Goal: Task Accomplishment & Management: Complete application form

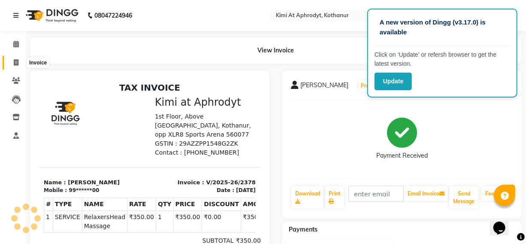
click at [17, 59] on icon at bounding box center [16, 62] width 5 height 6
select select "service"
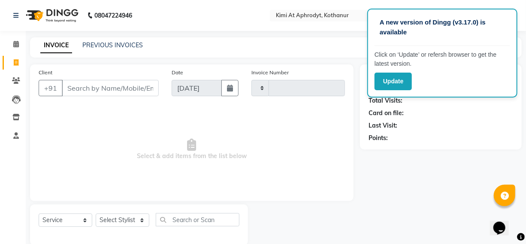
type input "2379"
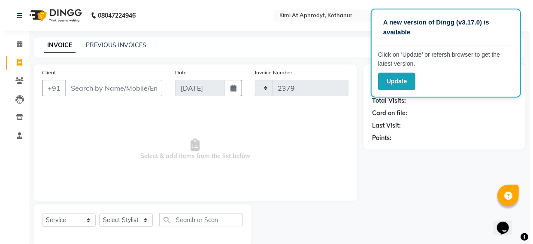
scroll to position [14, 0]
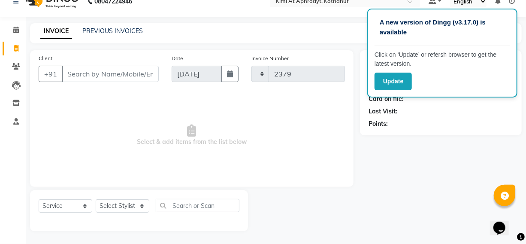
select select "7401"
click at [97, 71] on input "Client" at bounding box center [110, 74] width 97 height 16
type input "6364442473"
click at [134, 77] on span "Add Client" at bounding box center [137, 74] width 34 height 9
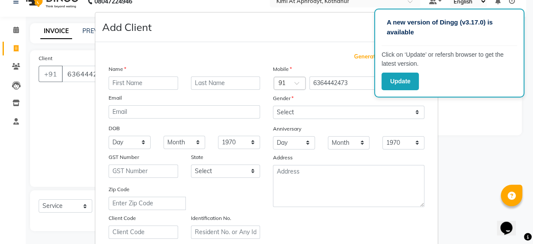
click at [121, 81] on input "text" at bounding box center [144, 82] width 70 height 13
type input "[PERSON_NAME]"
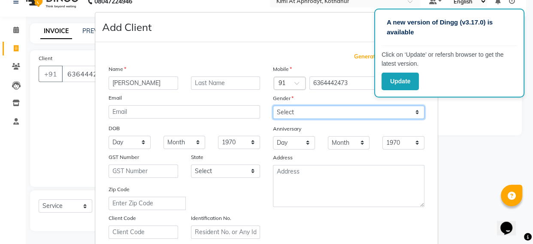
click at [335, 114] on select "Select [DEMOGRAPHIC_DATA] [DEMOGRAPHIC_DATA] Other Prefer Not To Say" at bounding box center [349, 112] width 152 height 13
select select "[DEMOGRAPHIC_DATA]"
click at [273, 106] on select "Select [DEMOGRAPHIC_DATA] [DEMOGRAPHIC_DATA] Other Prefer Not To Say" at bounding box center [349, 112] width 152 height 13
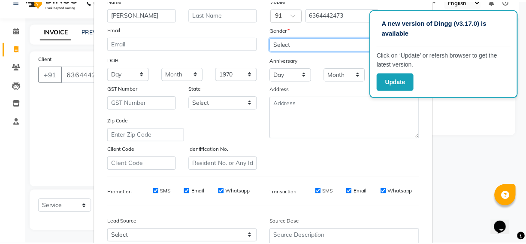
scroll to position [155, 0]
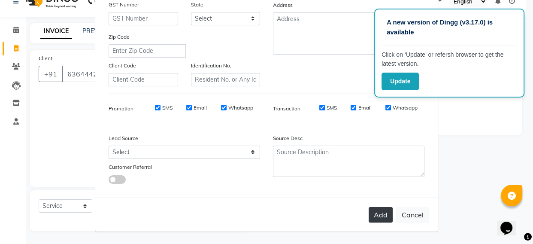
click at [369, 217] on button "Add" at bounding box center [381, 214] width 24 height 15
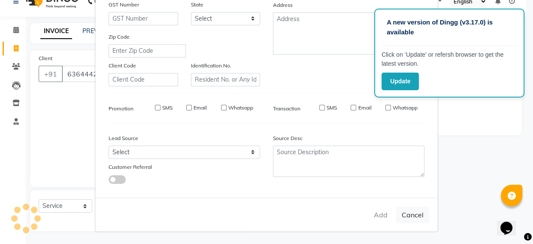
type input "63******73"
select select
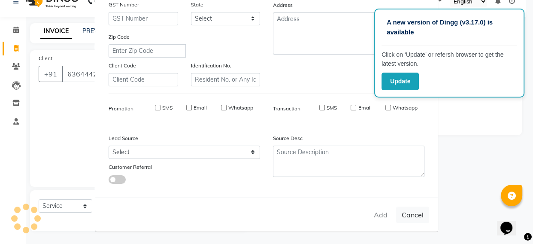
select select
checkbox input "false"
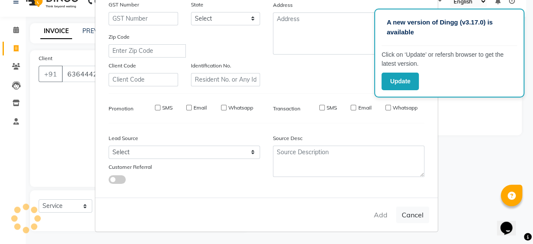
checkbox input "false"
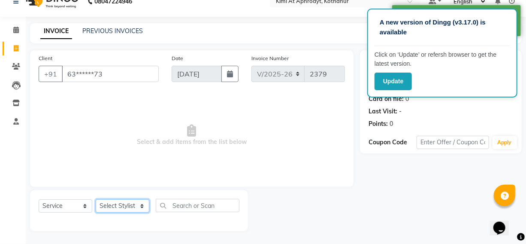
click at [131, 209] on select "Select Stylist [PERSON_NAME] Hriatpuii [PERSON_NAME] Kimi manager id [PERSON_NA…" at bounding box center [123, 205] width 54 height 13
select select "88070"
click at [96, 199] on select "Select Stylist [PERSON_NAME] Hriatpuii [PERSON_NAME] Kimi manager id [PERSON_NA…" at bounding box center [123, 205] width 54 height 13
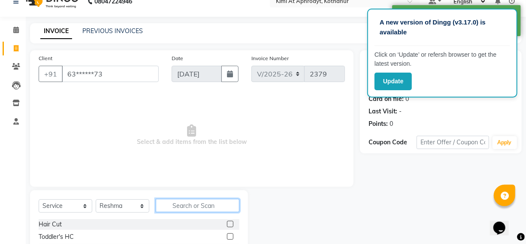
click at [207, 206] on input "text" at bounding box center [198, 205] width 84 height 13
type input "f"
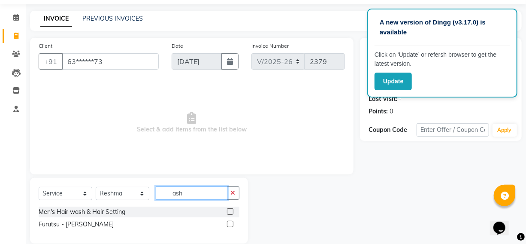
scroll to position [39, 0]
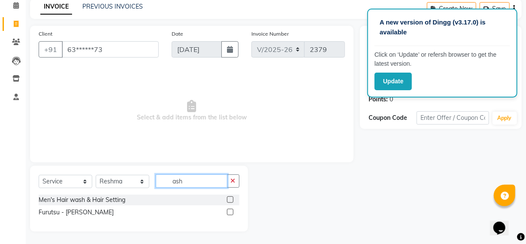
click at [186, 179] on input "ash" at bounding box center [192, 180] width 72 height 13
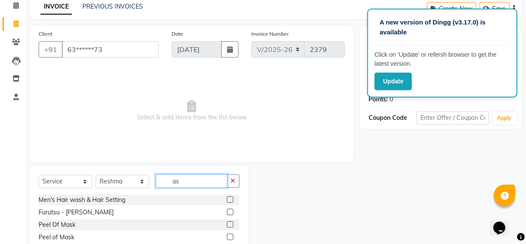
type input "a"
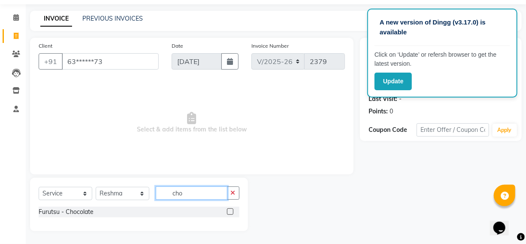
type input "cho"
click at [228, 210] on label at bounding box center [230, 211] width 6 height 6
click at [228, 210] on input "checkbox" at bounding box center [230, 212] width 6 height 6
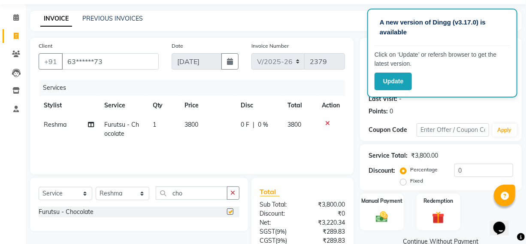
checkbox input "false"
click at [201, 125] on td "3800" at bounding box center [208, 129] width 56 height 28
select select "88070"
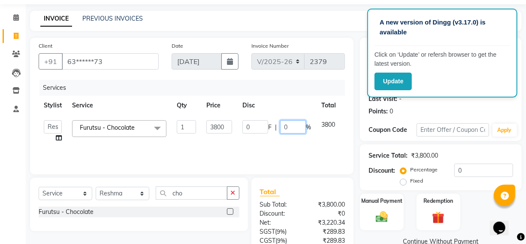
click at [295, 128] on input "0" at bounding box center [293, 126] width 26 height 13
type input "10"
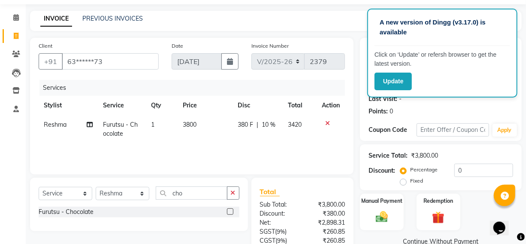
click at [250, 143] on td "380 F | 10 %" at bounding box center [258, 129] width 50 height 28
select select "88070"
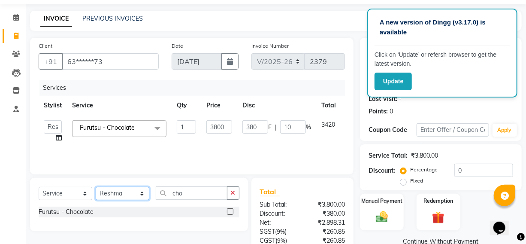
click at [132, 187] on select "Select Stylist [PERSON_NAME] Hriatpuii [PERSON_NAME] Kimi manager id [PERSON_NA…" at bounding box center [123, 193] width 54 height 13
select select "69729"
click at [96, 187] on select "Select Stylist [PERSON_NAME] Hriatpuii [PERSON_NAME] Kimi manager id [PERSON_NA…" at bounding box center [123, 193] width 54 height 13
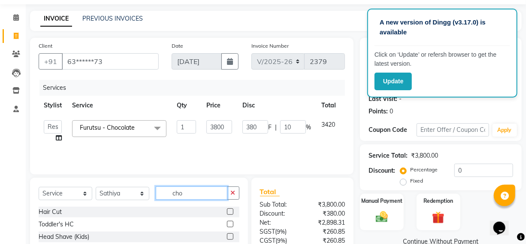
click at [201, 188] on input "cho" at bounding box center [192, 192] width 72 height 13
type input "c"
type input "be"
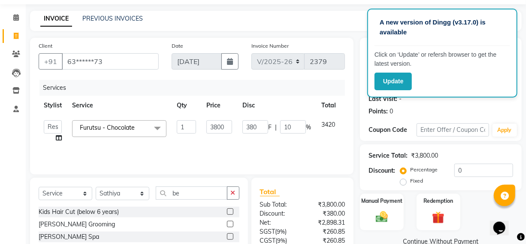
click at [232, 223] on label at bounding box center [230, 224] width 6 height 6
click at [232, 223] on input "checkbox" at bounding box center [230, 225] width 6 height 6
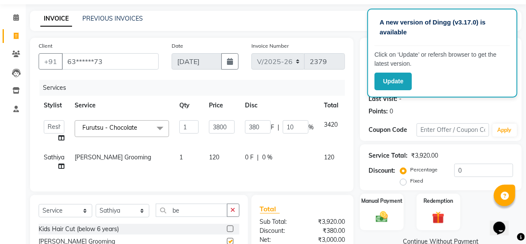
checkbox input "false"
click at [392, 216] on img at bounding box center [382, 217] width 21 height 15
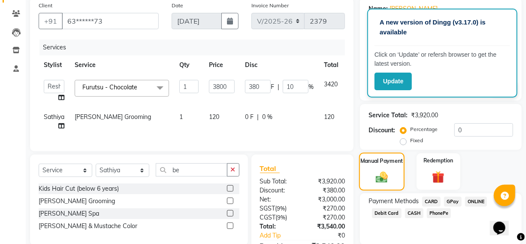
scroll to position [124, 0]
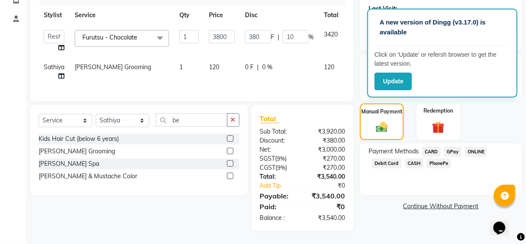
click at [432, 147] on span "CARD" at bounding box center [432, 152] width 18 height 10
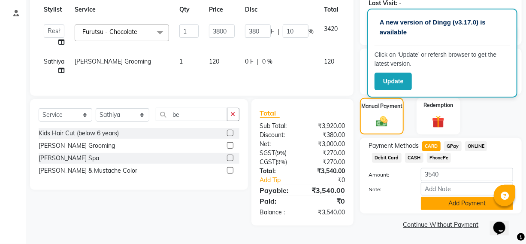
click at [439, 206] on button "Add Payment" at bounding box center [467, 203] width 92 height 13
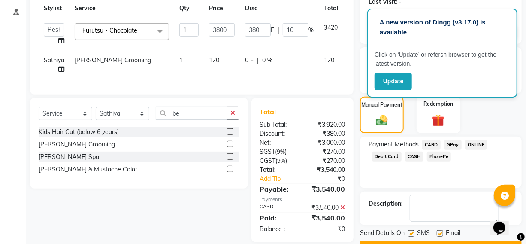
scroll to position [146, 0]
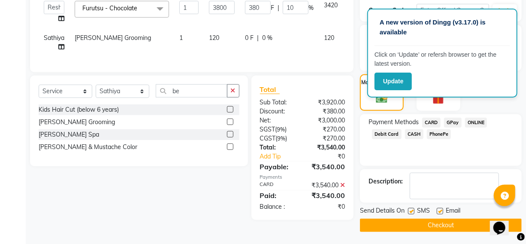
click at [432, 221] on button "Checkout" at bounding box center [441, 225] width 162 height 13
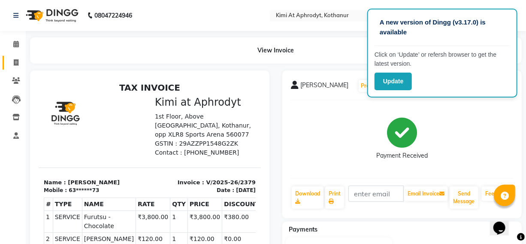
click at [15, 65] on icon at bounding box center [16, 62] width 5 height 6
select select "service"
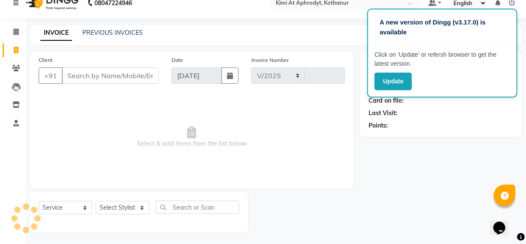
select select "7401"
type input "2380"
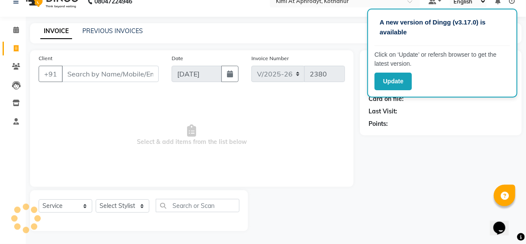
click at [108, 73] on input "Client" at bounding box center [110, 74] width 97 height 16
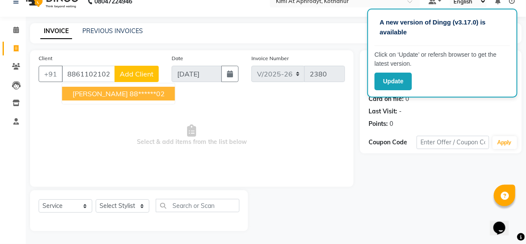
click at [130, 93] on ngb-highlight "88******02" at bounding box center [147, 93] width 35 height 9
type input "88******02"
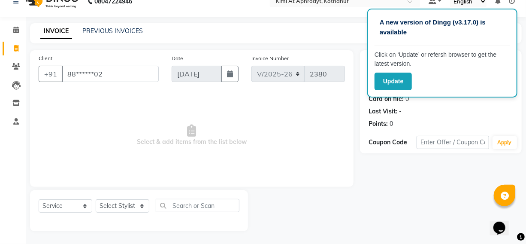
click at [284, 154] on span "Select & add items from the list below" at bounding box center [192, 135] width 307 height 86
click at [129, 208] on select "Select Stylist [PERSON_NAME] Hriatpuii [PERSON_NAME] Kimi manager id [PERSON_NA…" at bounding box center [123, 205] width 54 height 13
select select "69733"
click at [96, 199] on select "Select Stylist [PERSON_NAME] Hriatpuii [PERSON_NAME] Kimi manager id [PERSON_NA…" at bounding box center [123, 205] width 54 height 13
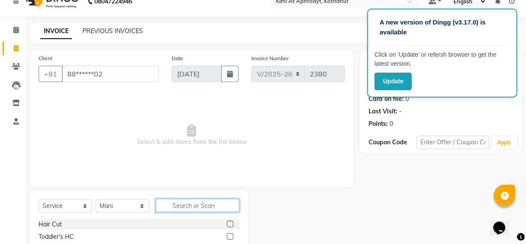
click at [185, 205] on input "text" at bounding box center [198, 205] width 84 height 13
type input "eye"
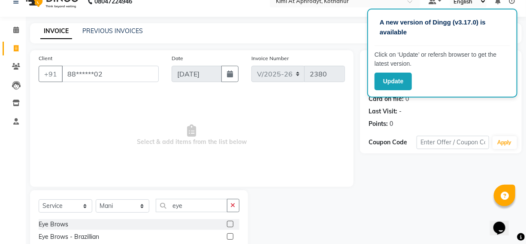
click at [231, 222] on label at bounding box center [230, 224] width 6 height 6
click at [231, 222] on input "checkbox" at bounding box center [230, 225] width 6 height 6
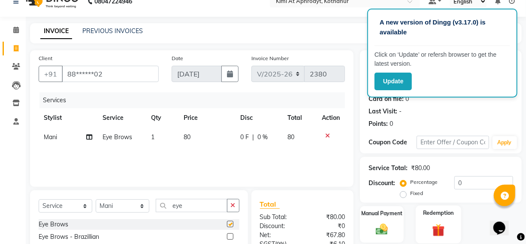
checkbox input "false"
click at [397, 230] on div "Manual Payment" at bounding box center [382, 224] width 46 height 38
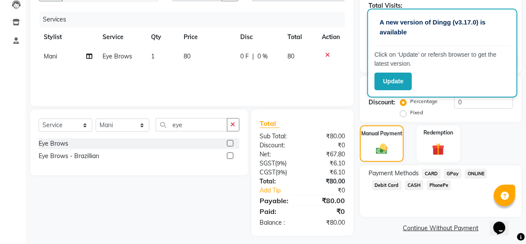
scroll to position [100, 0]
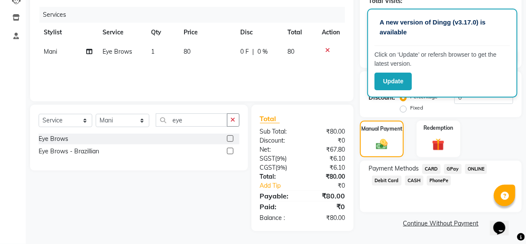
click at [435, 180] on span "PhonePe" at bounding box center [439, 181] width 24 height 10
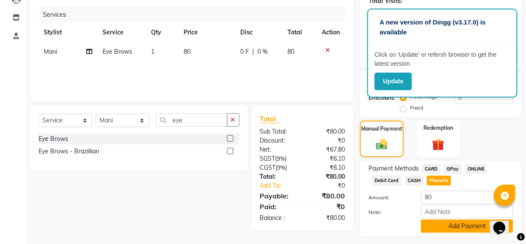
click at [450, 230] on button "Add Payment" at bounding box center [467, 225] width 92 height 13
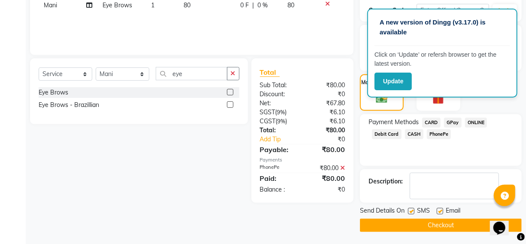
scroll to position [146, 0]
click at [441, 228] on button "Checkout" at bounding box center [441, 225] width 162 height 13
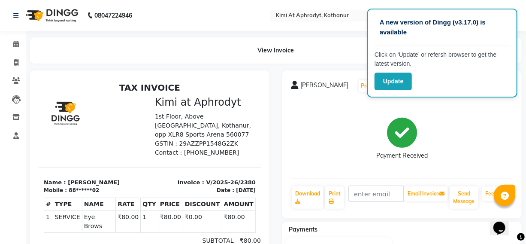
click at [308, 140] on div "Payment Received" at bounding box center [402, 139] width 222 height 64
